Goal: Information Seeking & Learning: Learn about a topic

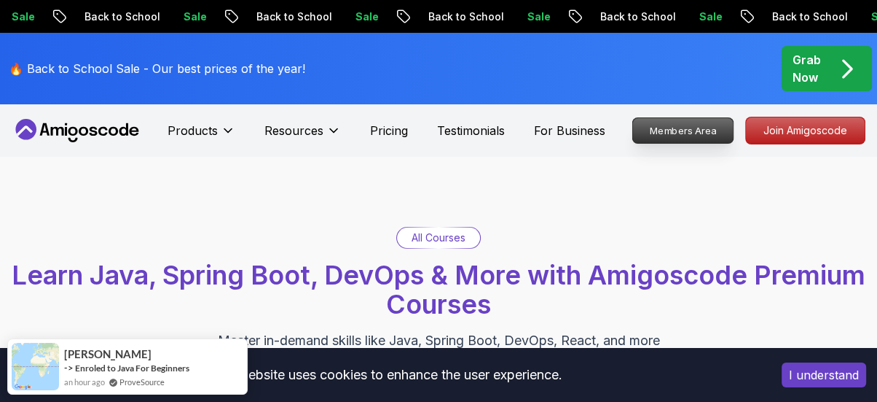
click at [695, 133] on p "Members Area" at bounding box center [683, 130] width 101 height 25
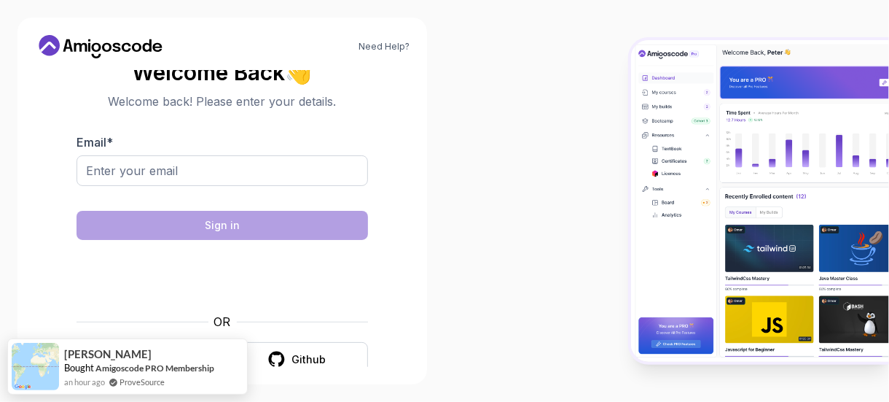
click at [131, 186] on div at bounding box center [222, 178] width 291 height 47
click at [130, 164] on input "Email *" at bounding box center [222, 170] width 291 height 31
click at [632, 94] on body "Need Help? Welcome Back 👋 Welcome back! Please enter your details. Email * Sign…" at bounding box center [444, 201] width 889 height 402
click at [270, 172] on input "Email *" at bounding box center [222, 170] width 291 height 31
type input "ar_332@outlook.com"
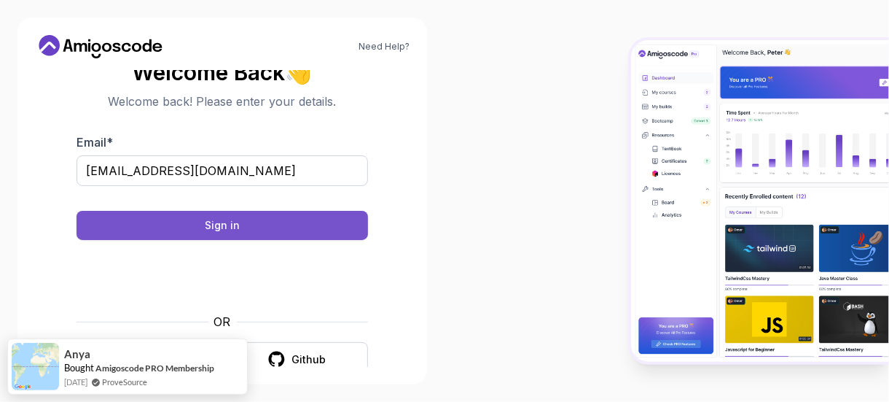
click at [278, 224] on button "Sign in" at bounding box center [222, 225] width 291 height 29
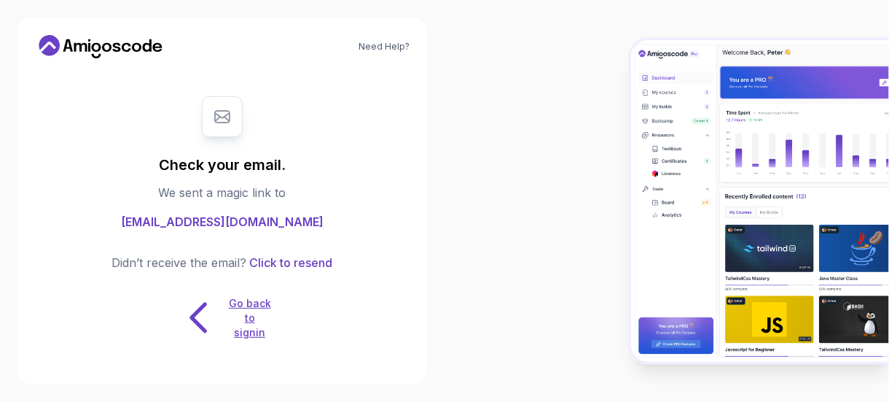
click at [203, 310] on icon at bounding box center [199, 317] width 46 height 46
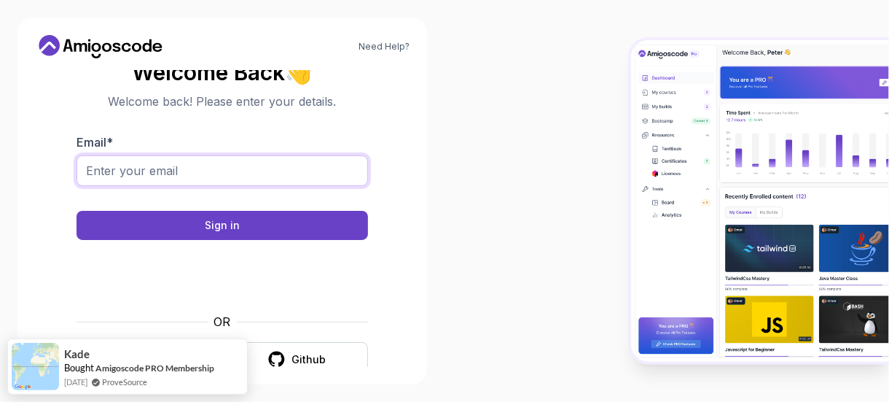
click at [173, 174] on input "Email *" at bounding box center [222, 170] width 291 height 31
type input "ar_332@outlook.com"
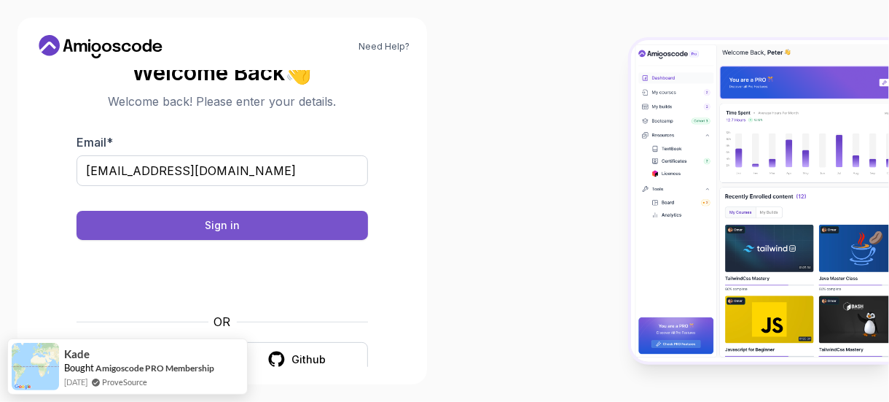
click at [211, 224] on div "Sign in" at bounding box center [222, 225] width 35 height 15
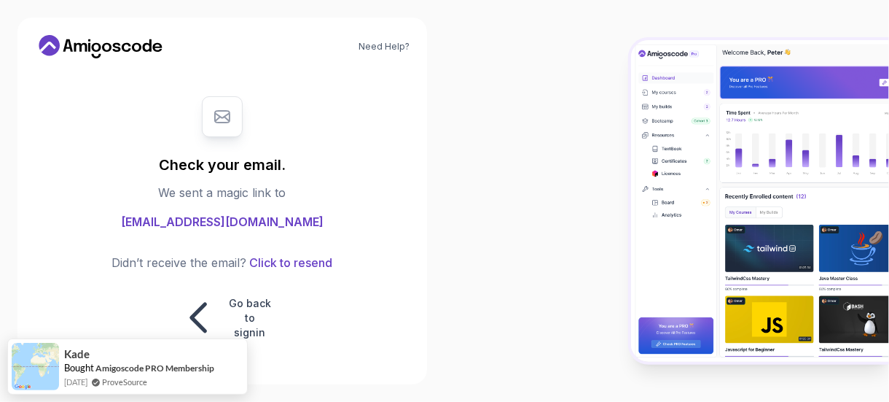
click at [143, 273] on div "Didn’t receive the email? Click to resend Go back to signin" at bounding box center [222, 297] width 221 height 87
click at [248, 329] on p "Go back to signin" at bounding box center [250, 318] width 44 height 44
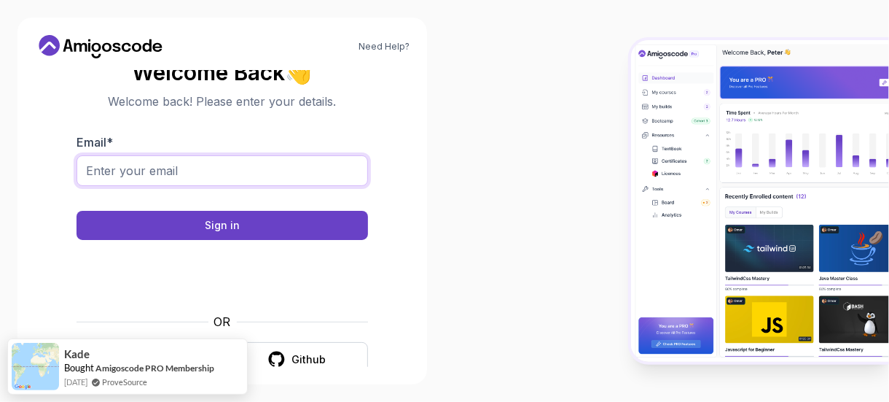
click at [178, 171] on input "Email *" at bounding box center [222, 170] width 291 height 31
type input "ar_332@outlook.com"
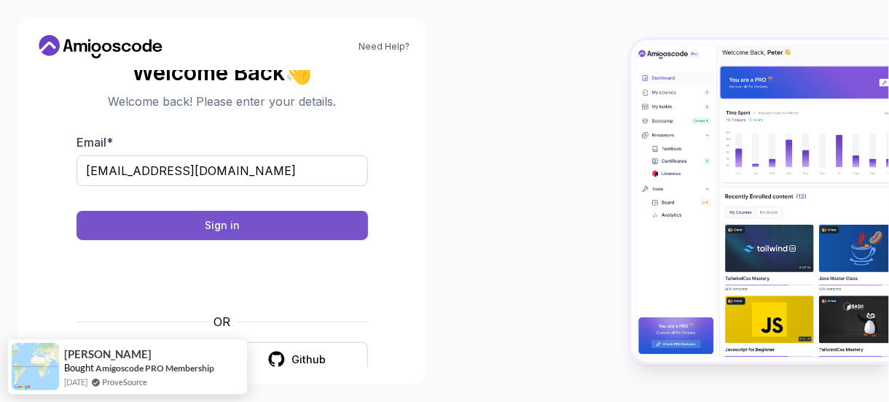
click at [231, 211] on button "Sign in" at bounding box center [222, 225] width 291 height 29
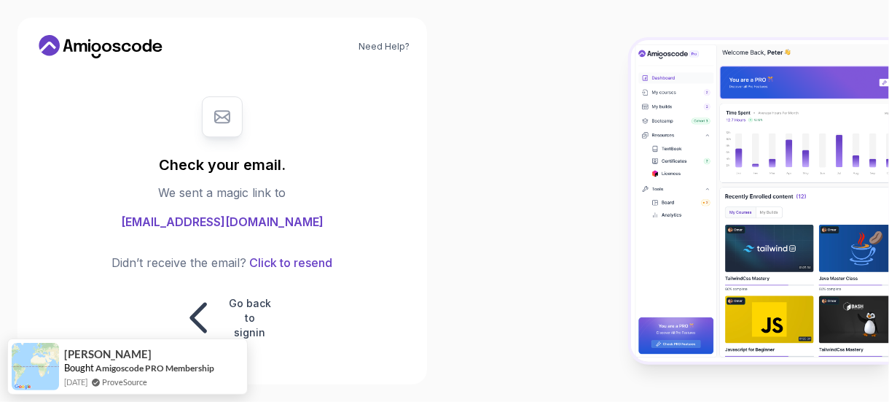
click at [233, 219] on div "Check your email. We sent a magic link to ar_332@outlook.com Didn’t receive the…" at bounding box center [222, 218] width 291 height 273
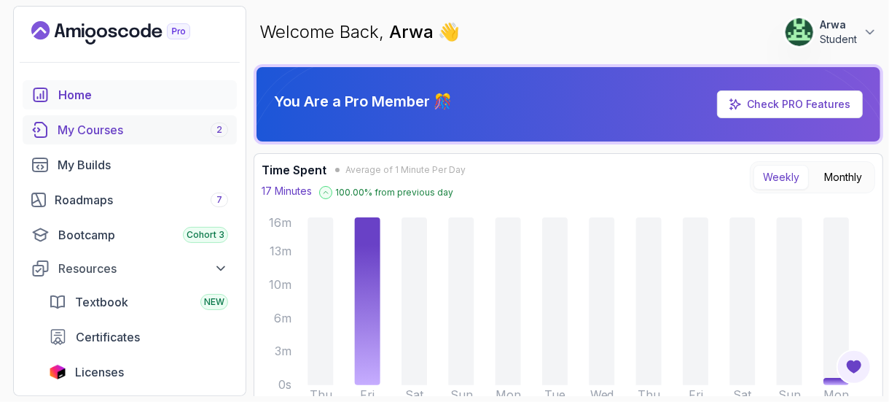
click at [103, 125] on div "My Courses 2" at bounding box center [143, 129] width 171 height 17
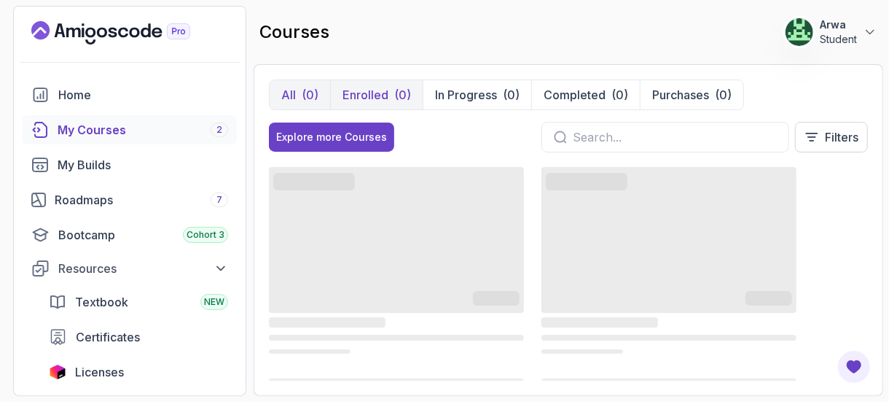
click at [380, 84] on button "Enrolled (0)" at bounding box center [376, 94] width 93 height 29
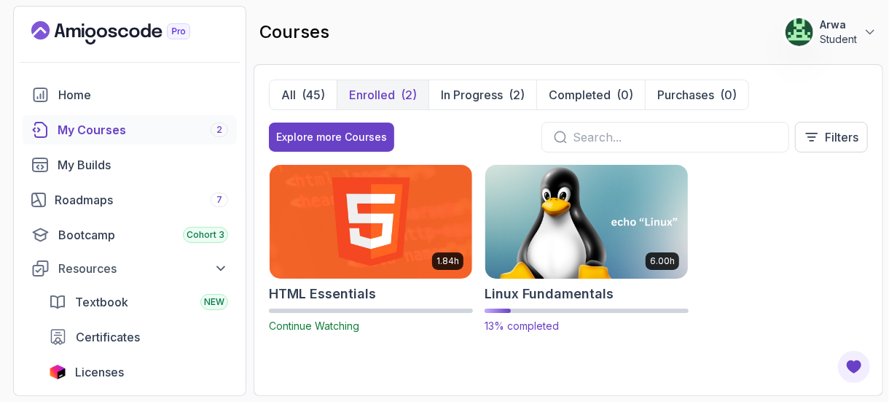
click at [549, 194] on img at bounding box center [586, 221] width 213 height 119
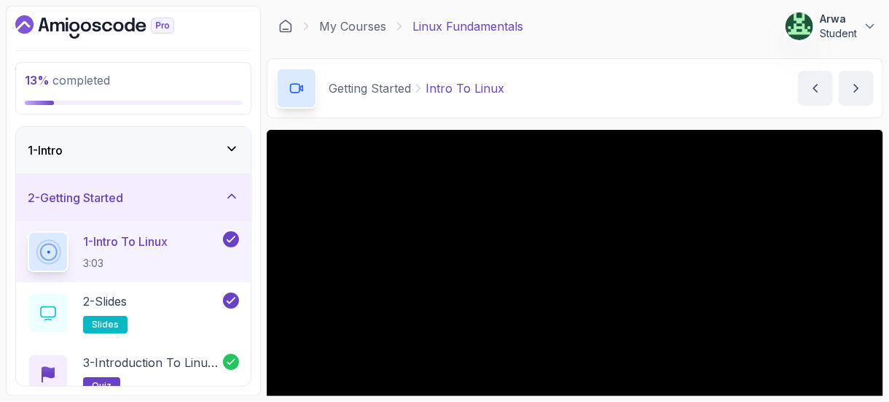
click at [254, 93] on div "13 % completed 1 - Intro 2 - Getting Started 1 - Intro To Linux 3:03 2 - Slides…" at bounding box center [133, 201] width 255 height 390
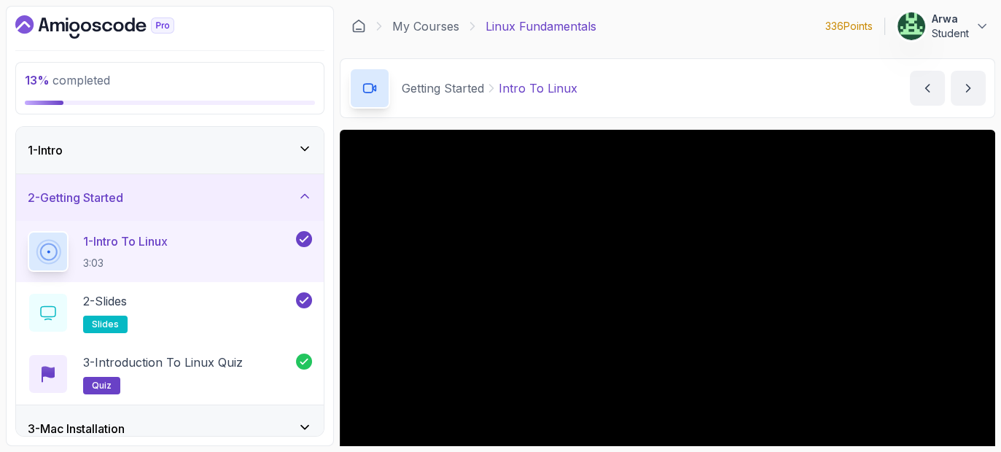
drag, startPoint x: 845, startPoint y: 1, endPoint x: 328, endPoint y: 94, distance: 525.7
click at [328, 94] on div "13 % completed 1 - Intro 2 - Getting Started 1 - Intro To Linux 3:03 2 - Slides…" at bounding box center [170, 226] width 328 height 440
click at [336, 118] on div "13 % completed 1 - Intro 2 - Getting Started 1 - Intro To Linux 3:03 2 - Slides…" at bounding box center [500, 226] width 989 height 440
click at [191, 401] on div "3 - Mac Installation" at bounding box center [170, 428] width 308 height 47
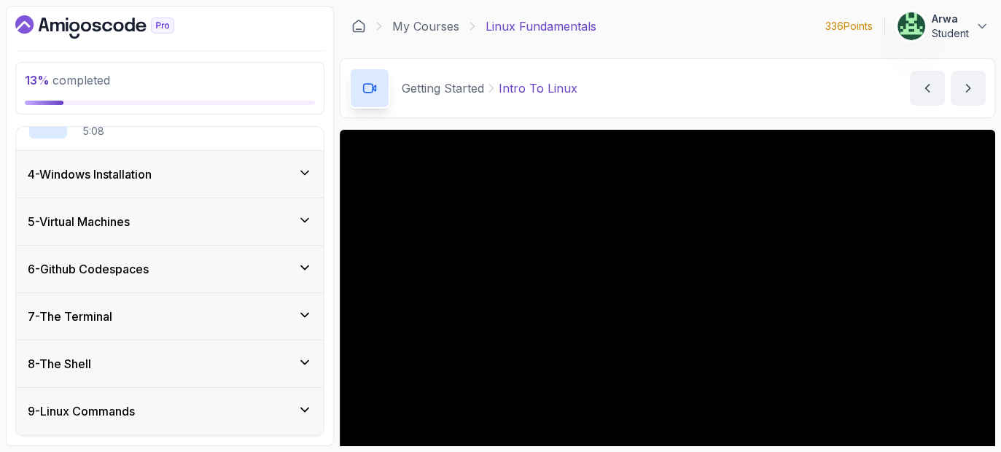
scroll to position [510, 0]
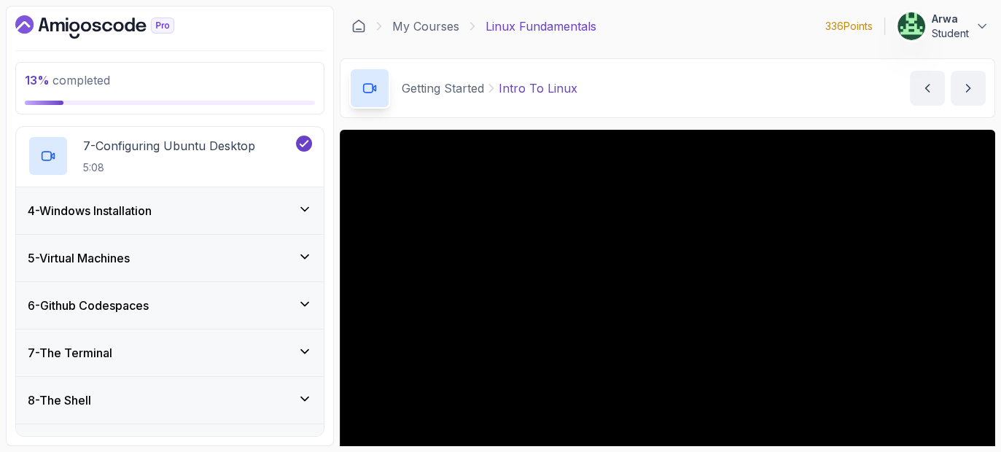
click at [204, 216] on div "4 - Windows Installation" at bounding box center [170, 210] width 284 height 17
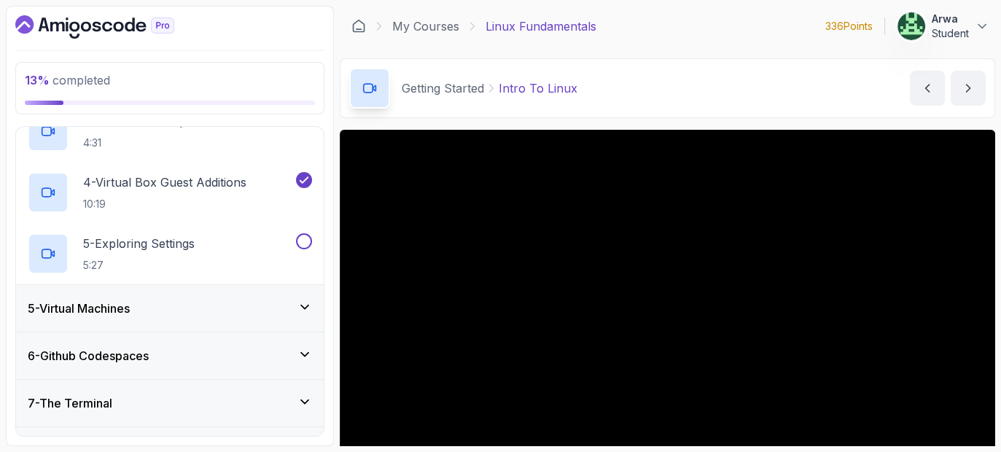
scroll to position [302, 0]
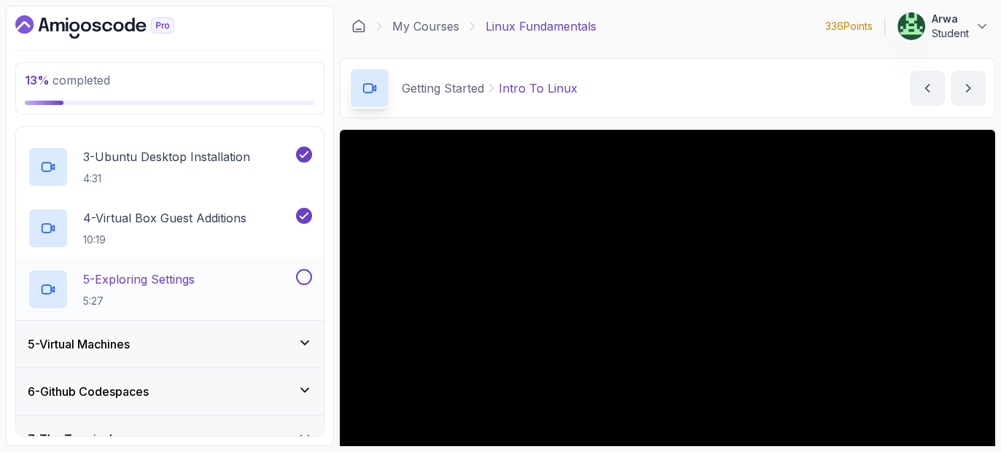
click at [179, 277] on p "5 - Exploring Settings" at bounding box center [138, 278] width 111 height 17
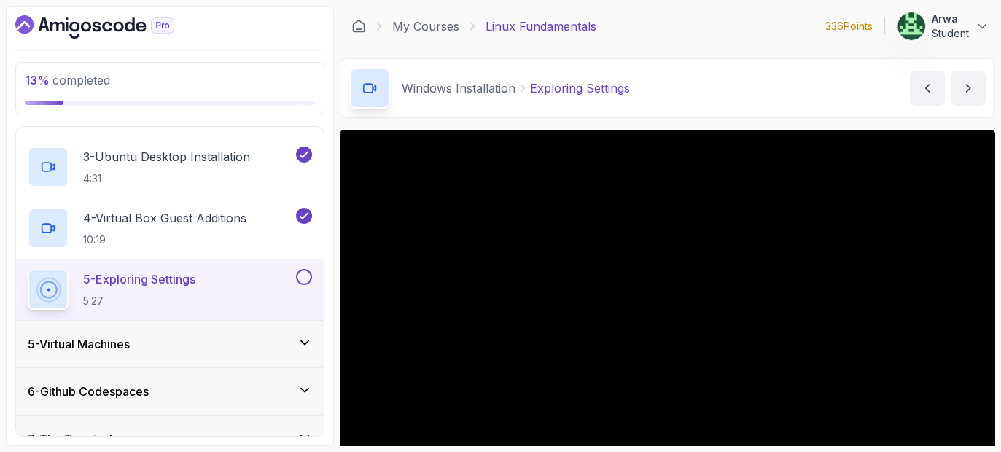
click at [880, 114] on div "Windows Installation Exploring Settings Exploring Settings by nelson" at bounding box center [667, 88] width 655 height 60
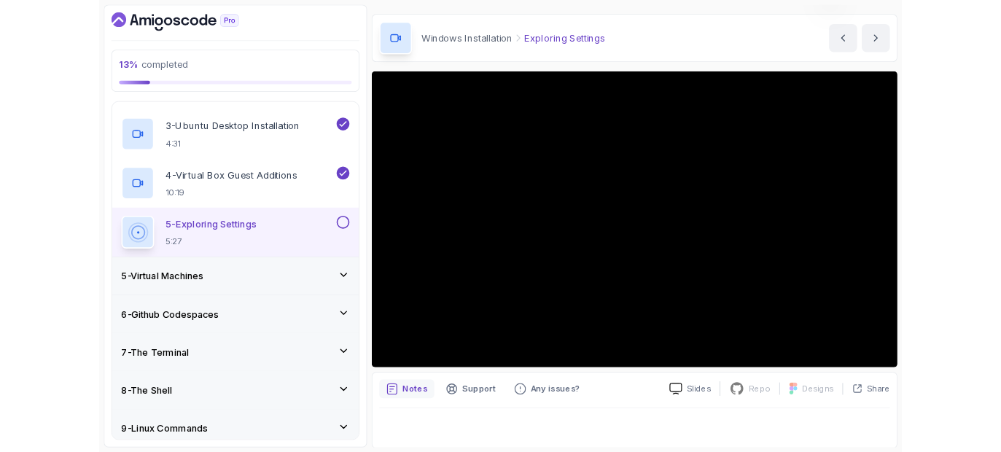
scroll to position [73, 0]
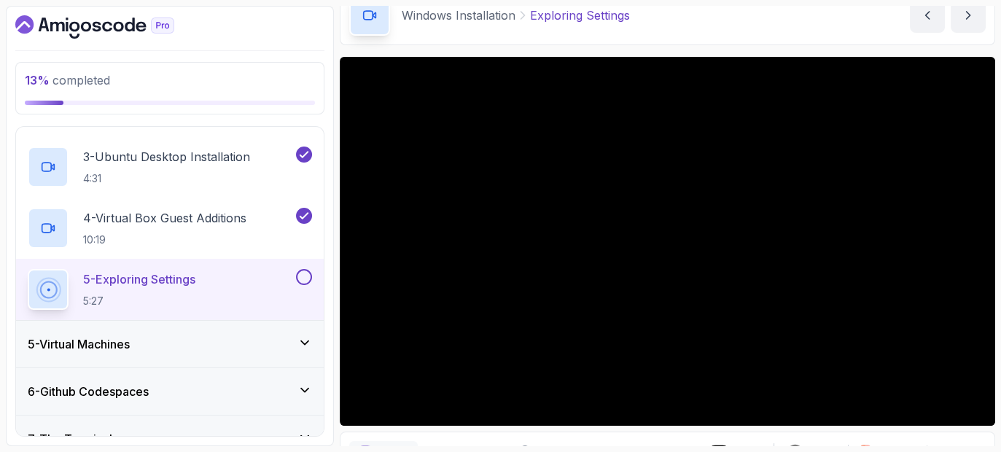
click at [837, 13] on div "Windows Installation Exploring Settings Exploring Settings by nelson" at bounding box center [667, 15] width 655 height 60
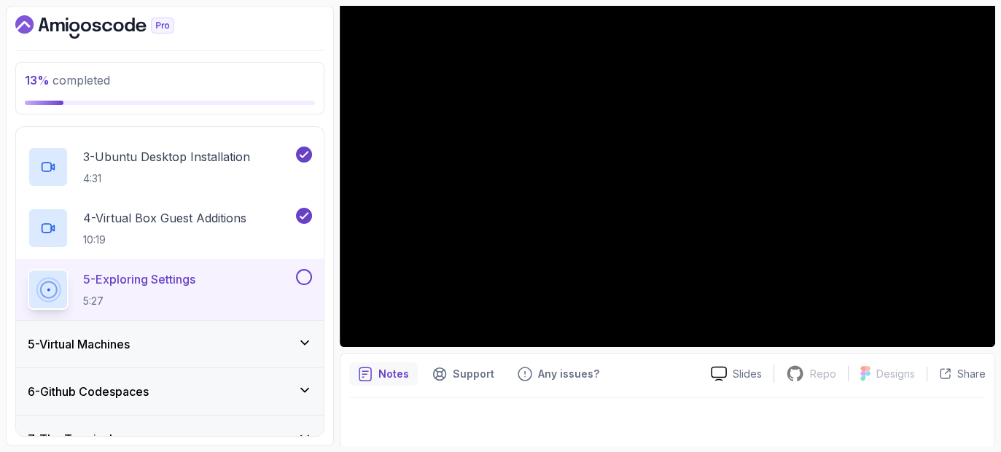
scroll to position [152, 0]
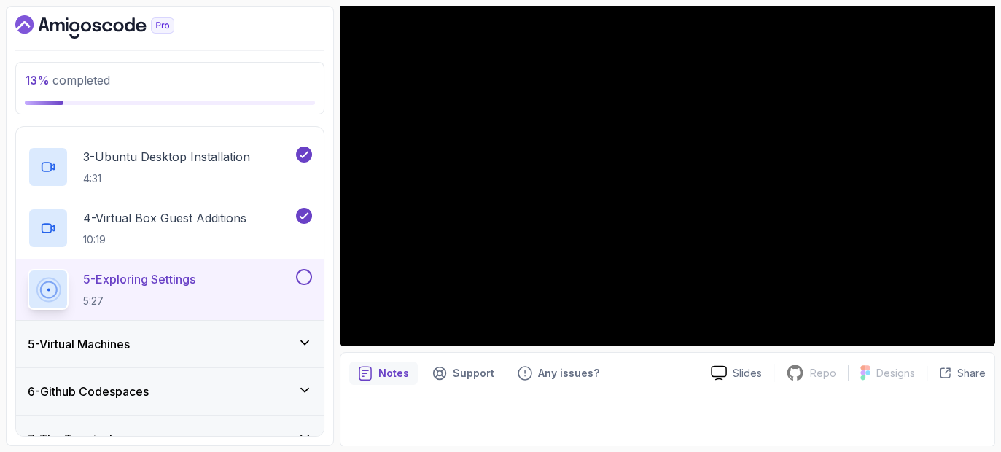
click at [225, 340] on div "5 - Virtual Machines" at bounding box center [170, 343] width 284 height 17
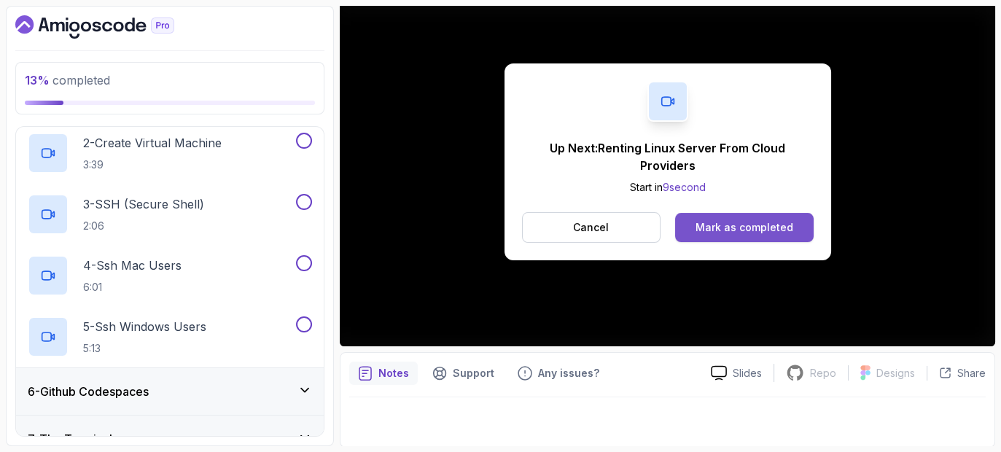
click at [732, 222] on div "Mark as completed" at bounding box center [744, 227] width 98 height 15
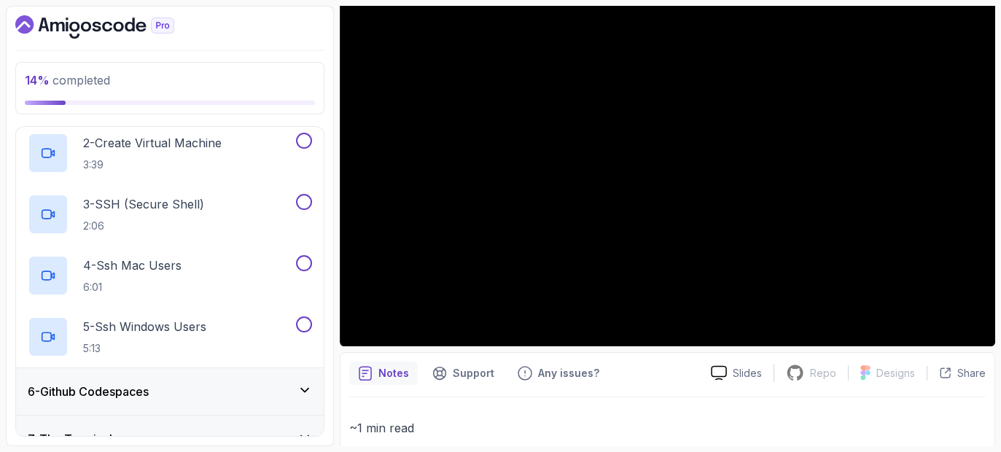
click at [823, 396] on div at bounding box center [667, 396] width 636 height 1
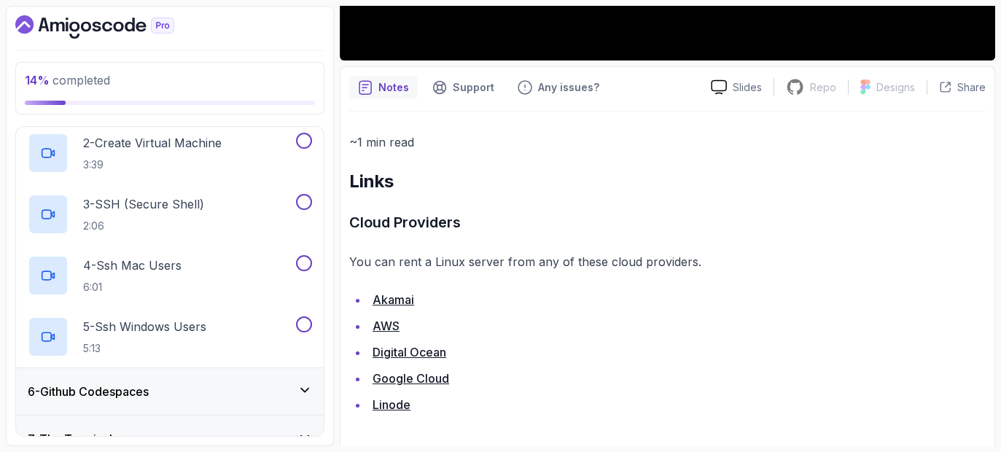
scroll to position [441, 0]
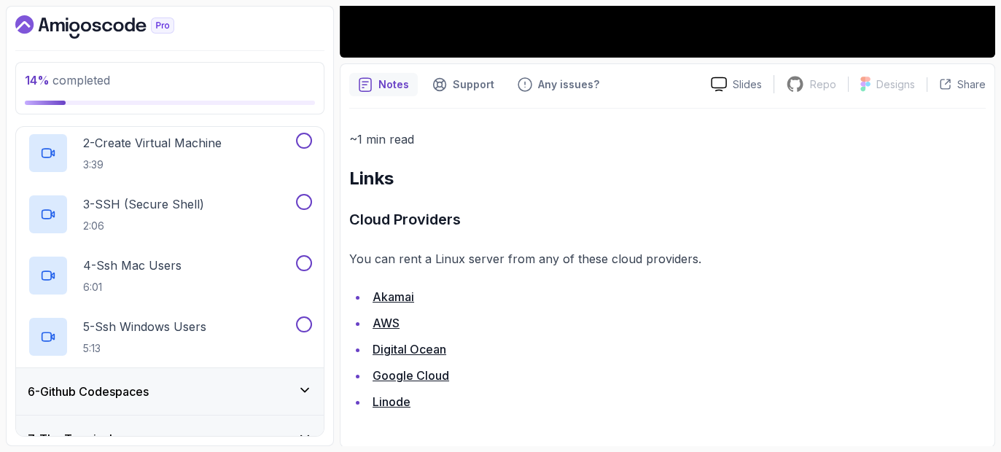
click at [659, 172] on h2 "Links" at bounding box center [667, 178] width 636 height 23
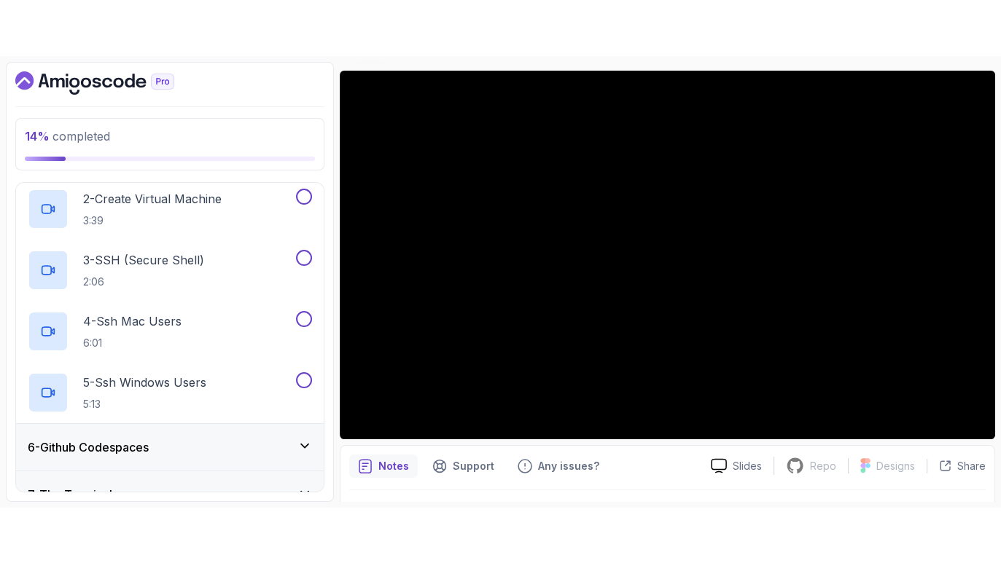
scroll to position [113, 0]
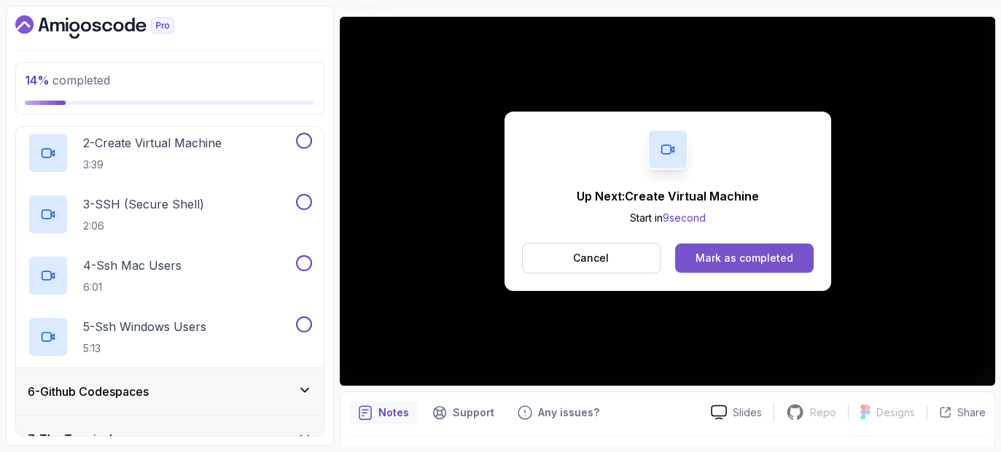
click at [733, 255] on div "Mark as completed" at bounding box center [744, 258] width 98 height 15
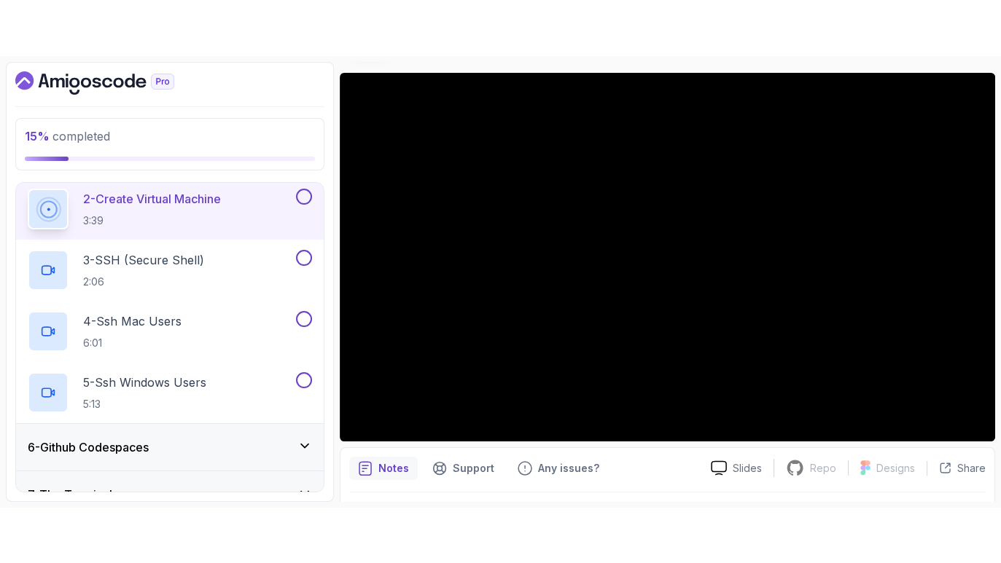
scroll to position [41, 0]
